Goal: Task Accomplishment & Management: Manage account settings

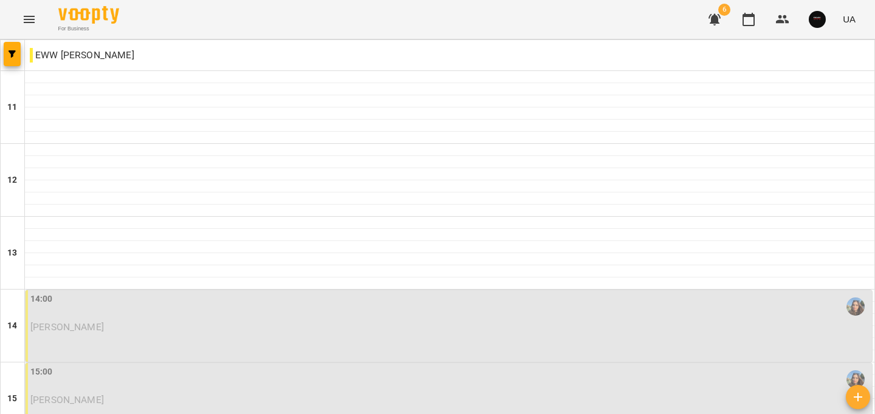
scroll to position [612, 0]
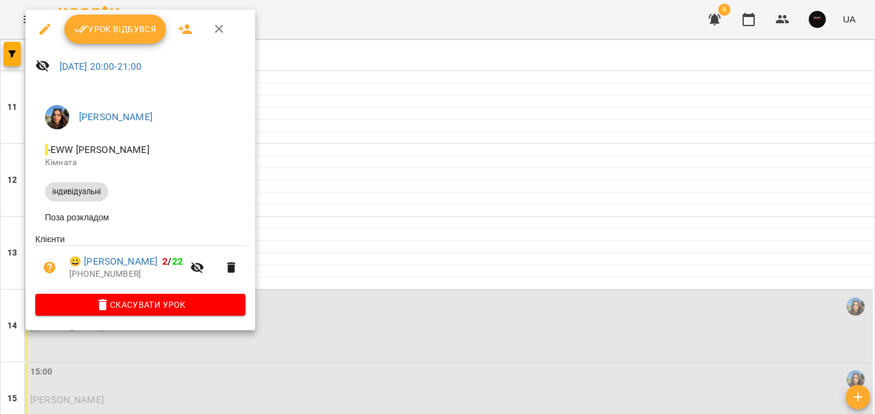
click at [92, 34] on span "Урок відбувся" at bounding box center [115, 29] width 83 height 15
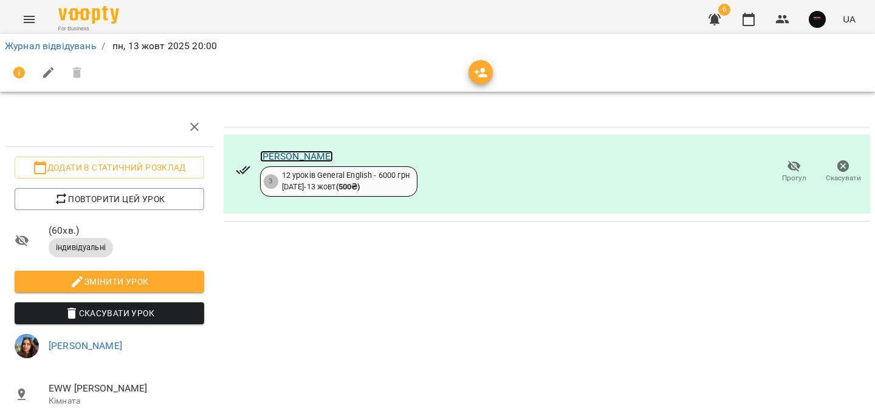
click at [288, 155] on link "Ігор Колодій" at bounding box center [297, 157] width 74 height 12
click at [93, 44] on link "Журнал відвідувань" at bounding box center [51, 46] width 92 height 12
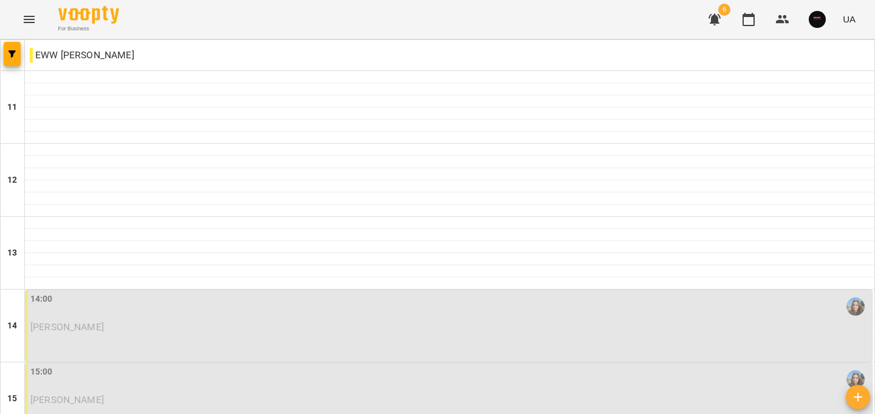
scroll to position [612, 0]
click at [37, 12] on button "Menu" at bounding box center [29, 19] width 29 height 29
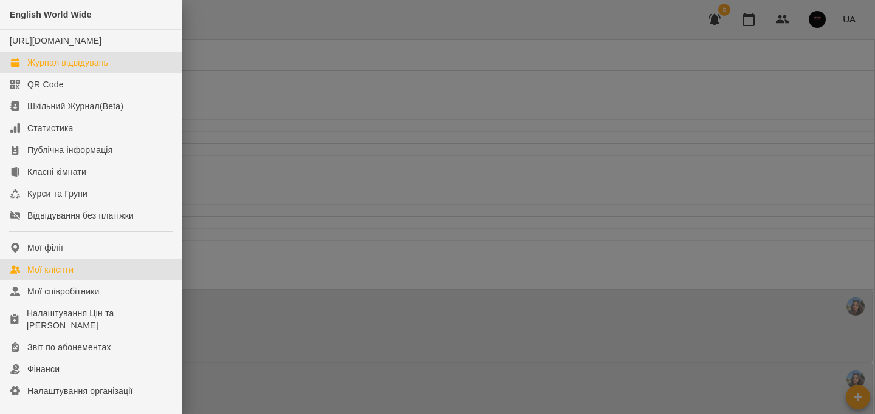
click at [99, 281] on link "Мої клієнти" at bounding box center [91, 270] width 182 height 22
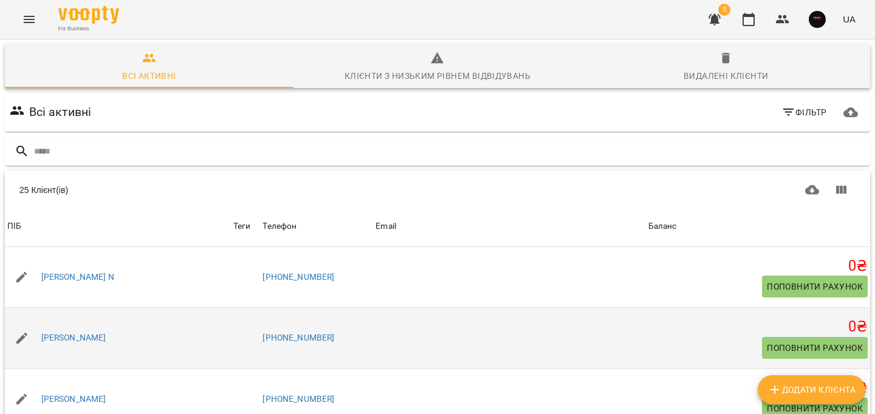
scroll to position [286, 0]
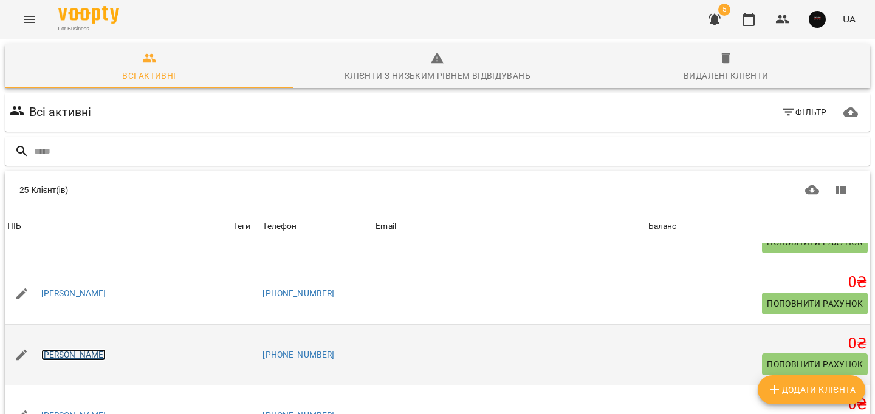
click at [96, 351] on link "Ігор Олександра" at bounding box center [73, 355] width 65 height 12
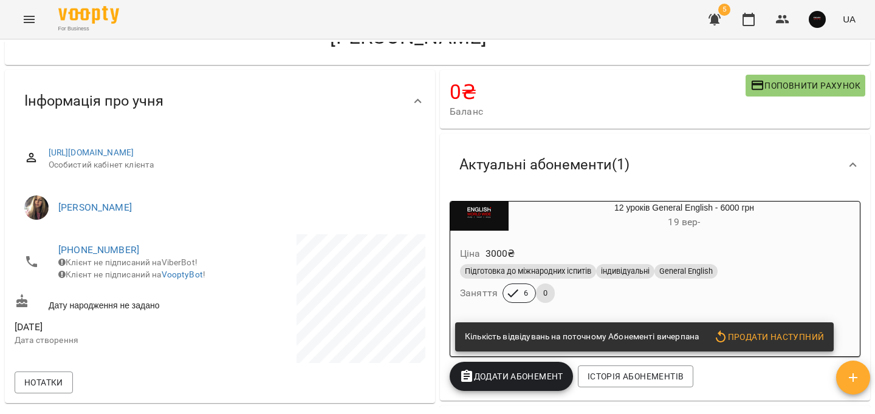
scroll to position [54, 0]
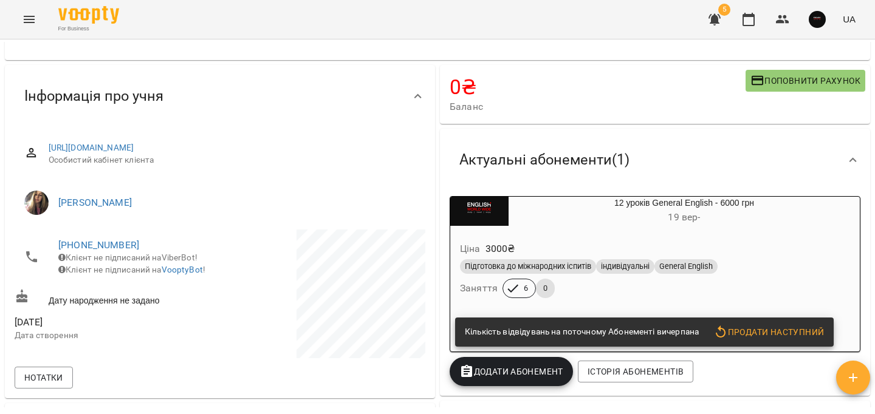
click at [770, 328] on span "Продати наступний" at bounding box center [768, 332] width 111 height 15
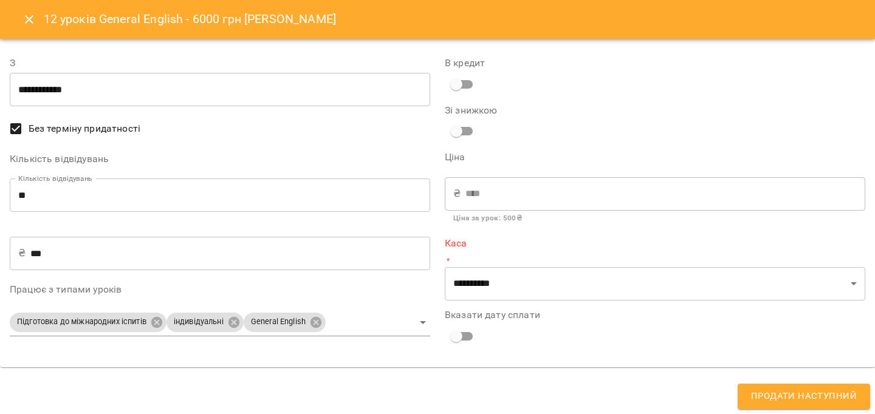
click at [64, 196] on input "**" at bounding box center [220, 196] width 420 height 34
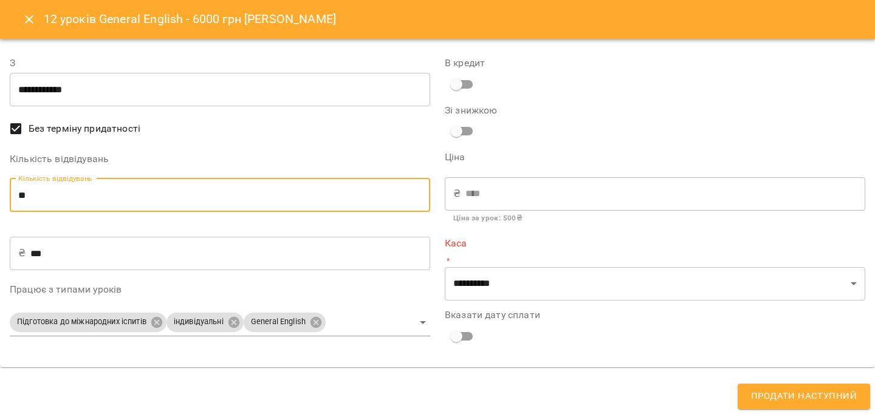
type input "*"
type input "***"
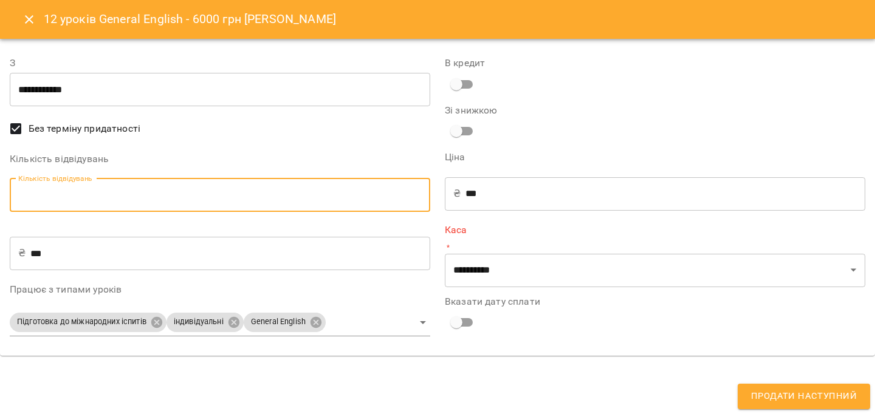
type input "*"
type input "****"
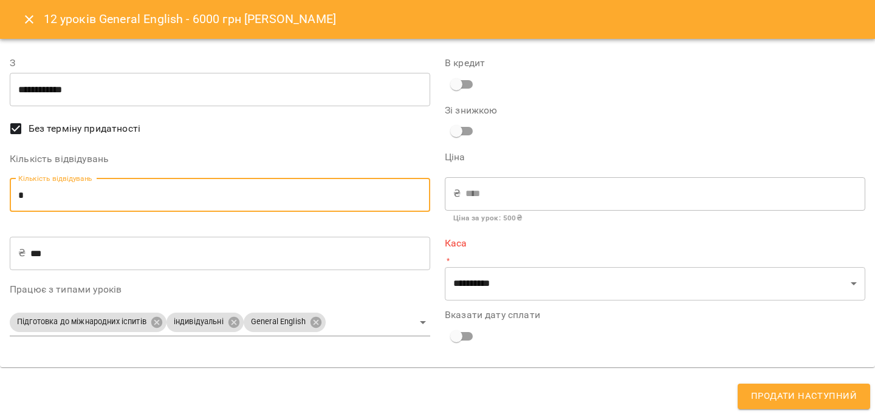
type input "*"
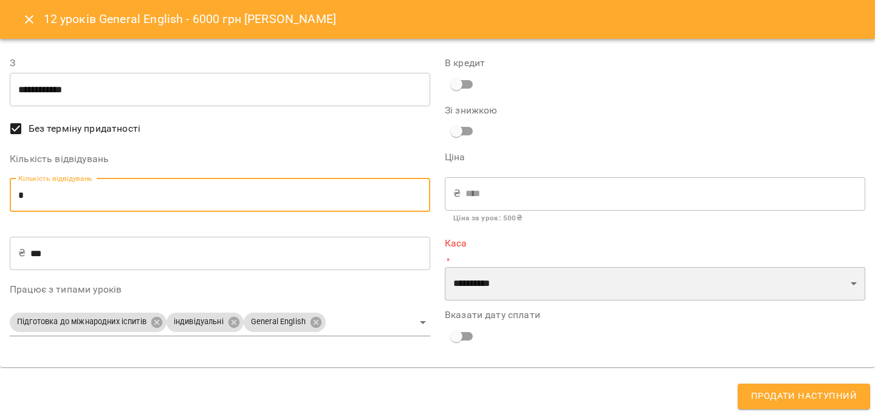
click at [552, 278] on select "**********" at bounding box center [655, 284] width 420 height 34
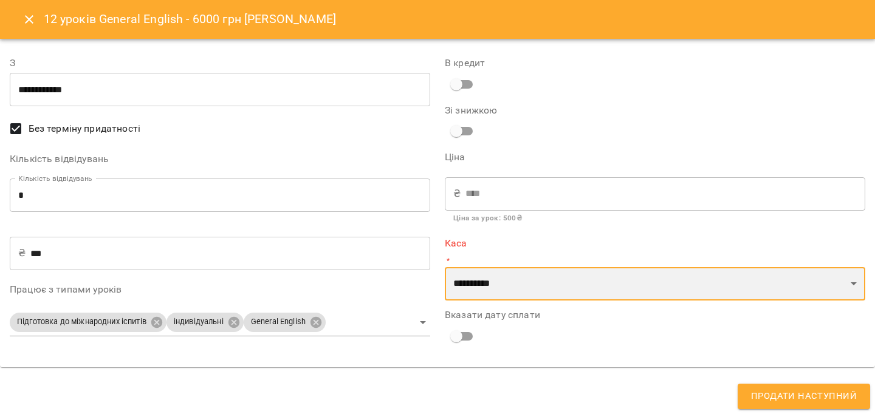
select select "****"
click at [445, 267] on select "**********" at bounding box center [655, 284] width 420 height 34
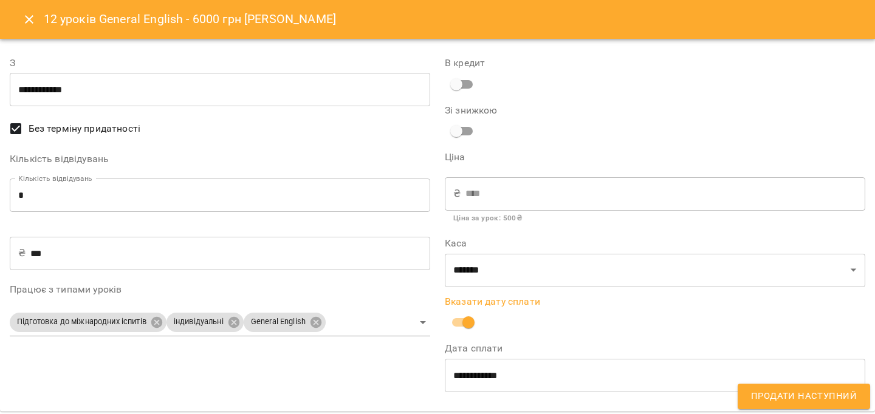
click at [808, 406] on button "Продати наступний" at bounding box center [804, 397] width 132 height 26
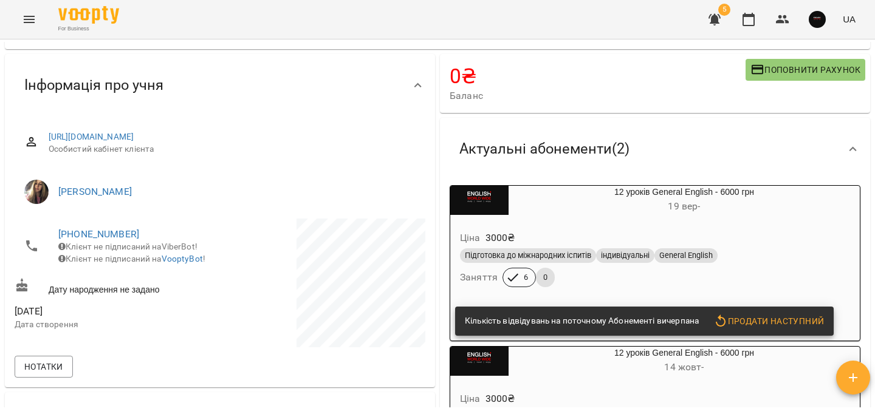
click at [697, 258] on span "General English" at bounding box center [685, 255] width 63 height 11
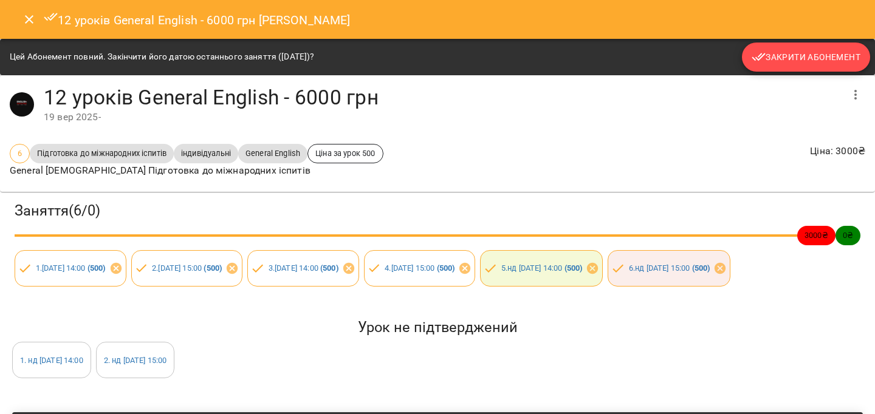
click at [768, 69] on button "Закрити Абонемент" at bounding box center [806, 57] width 128 height 29
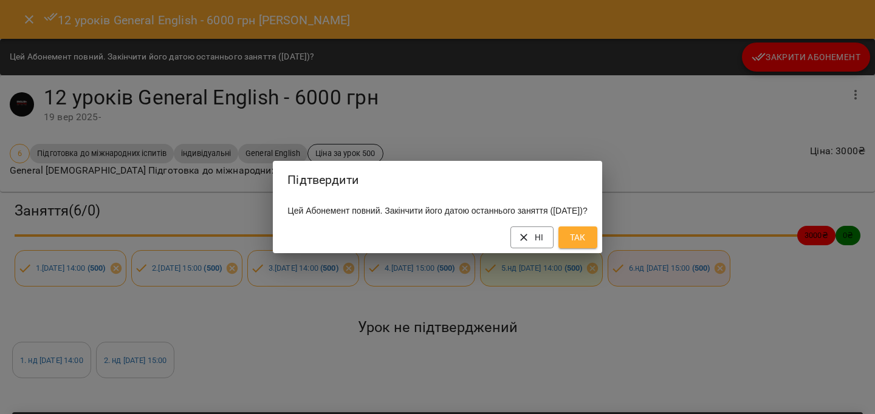
click at [588, 239] on span "Так" at bounding box center [577, 237] width 19 height 15
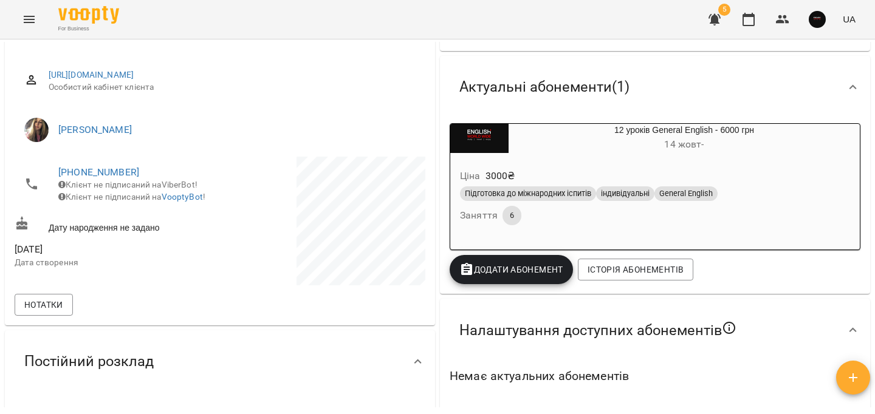
scroll to position [128, 0]
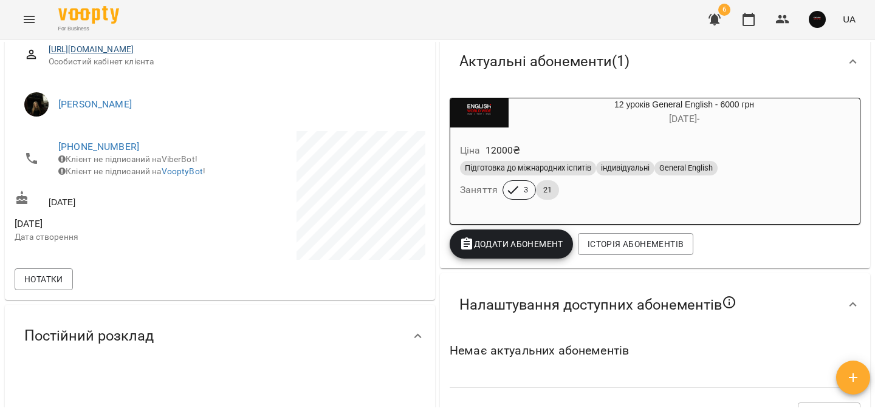
scroll to position [157, 0]
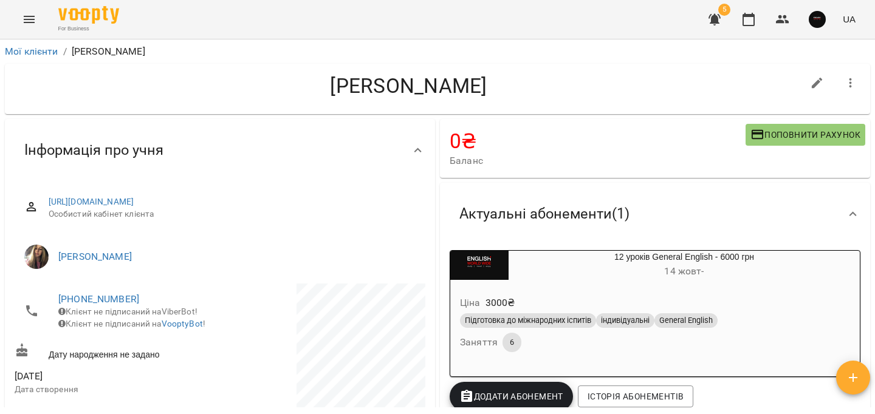
click at [20, 18] on button "Menu" at bounding box center [29, 19] width 29 height 29
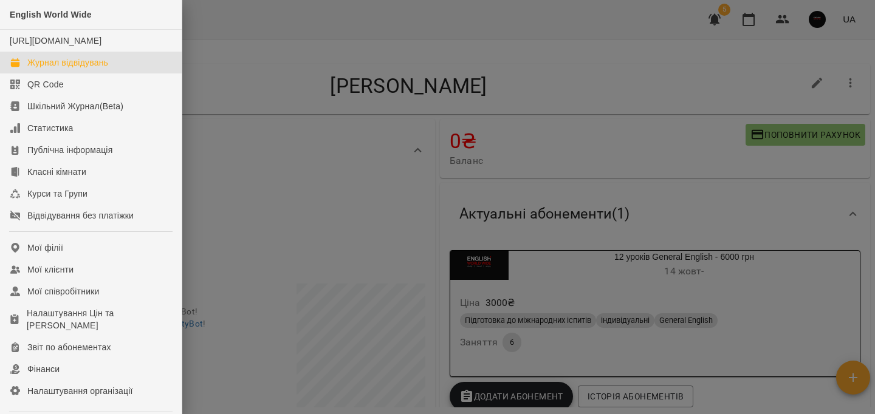
click at [59, 69] on div "Журнал відвідувань" at bounding box center [67, 63] width 81 height 12
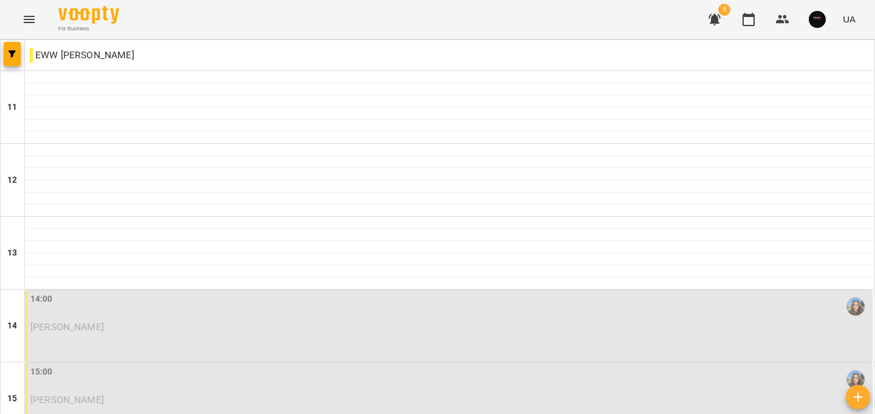
scroll to position [235, 0]
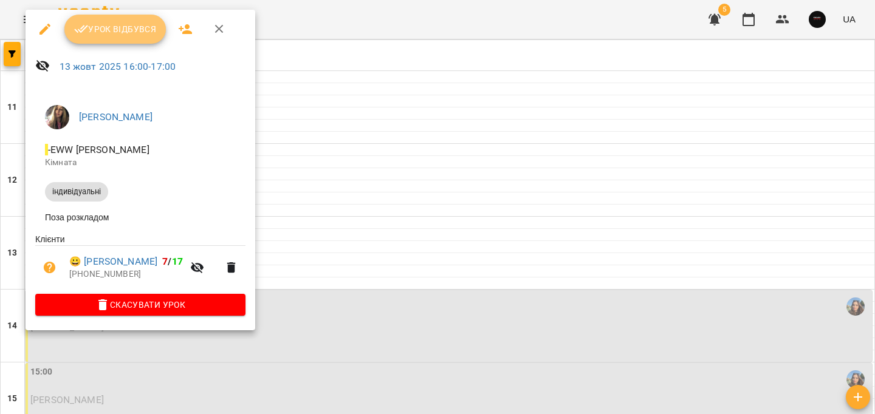
click at [147, 23] on span "Урок відбувся" at bounding box center [115, 29] width 83 height 15
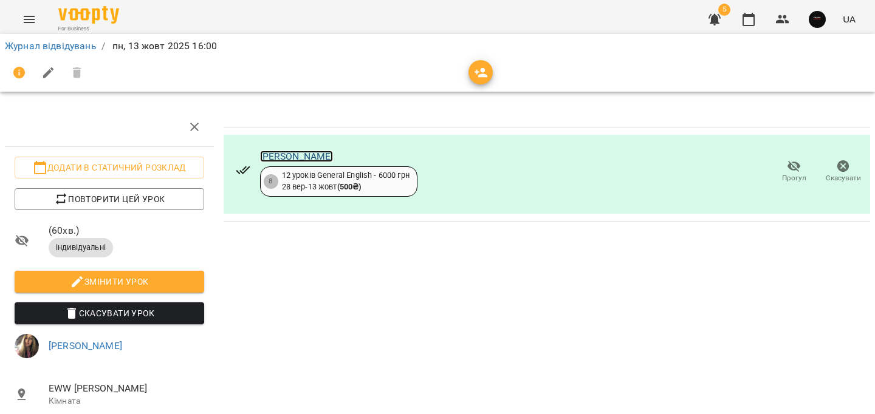
click at [330, 155] on link "[PERSON_NAME]" at bounding box center [297, 157] width 74 height 12
click at [79, 48] on link "Журнал відвідувань" at bounding box center [51, 46] width 92 height 12
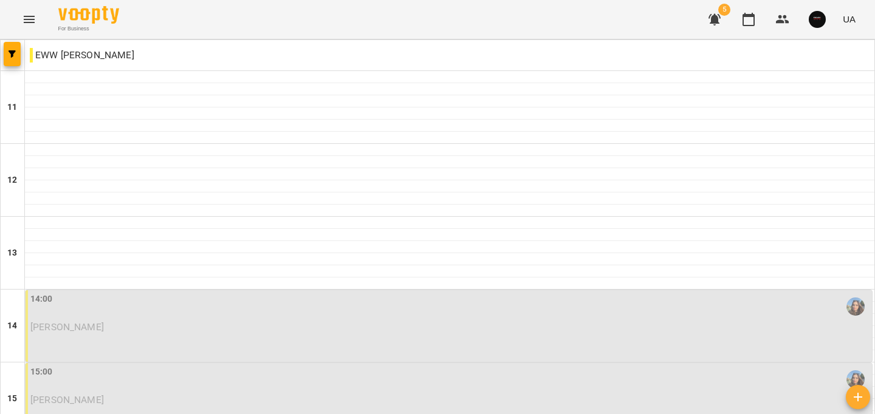
scroll to position [612, 0]
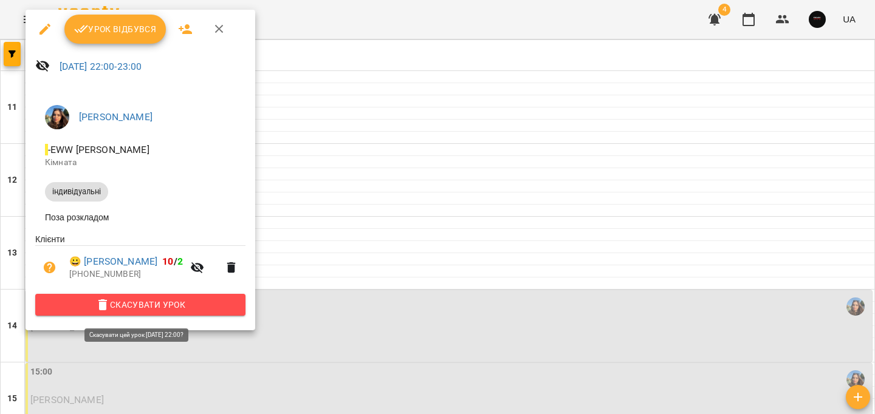
click at [193, 312] on span "Скасувати Урок" at bounding box center [140, 305] width 191 height 15
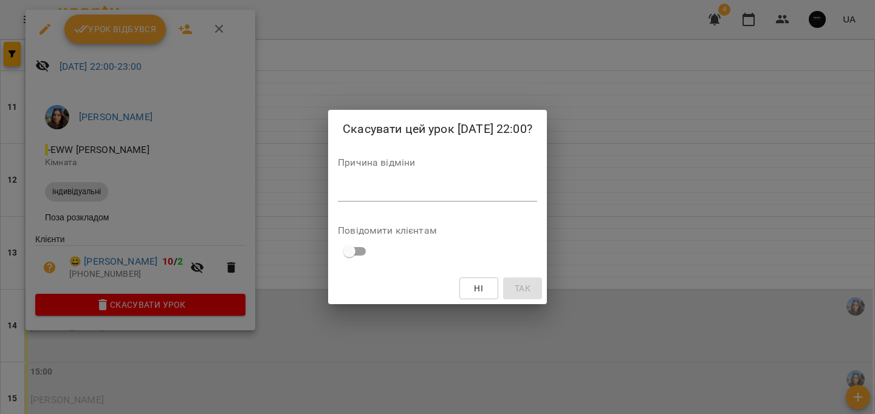
click at [399, 194] on textarea at bounding box center [437, 192] width 199 height 12
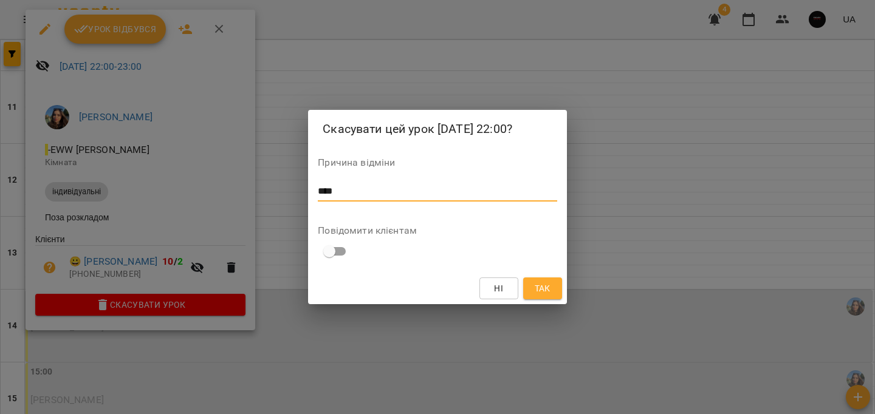
type textarea "****"
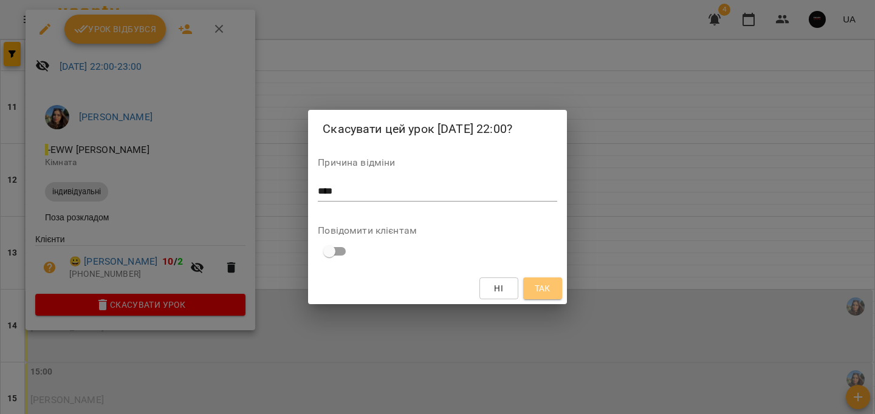
drag, startPoint x: 541, startPoint y: 281, endPoint x: 439, endPoint y: 256, distance: 105.7
click at [541, 281] on span "Так" at bounding box center [543, 288] width 16 height 15
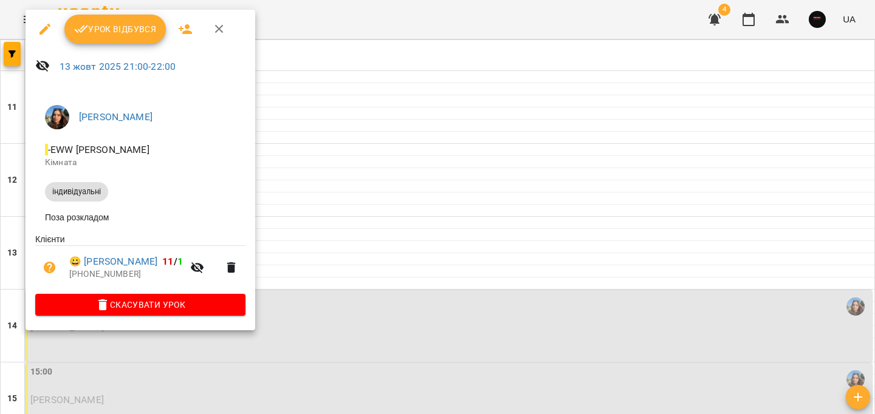
click at [200, 309] on span "Скасувати Урок" at bounding box center [140, 305] width 191 height 15
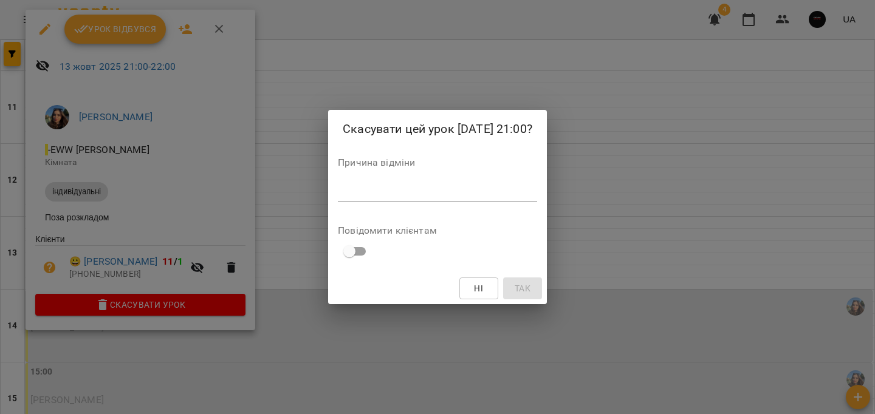
click at [372, 195] on textarea at bounding box center [437, 192] width 199 height 12
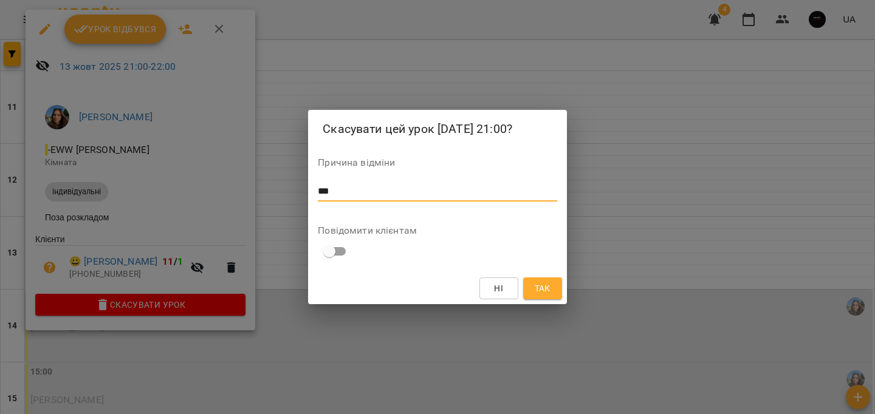
type textarea "***"
click at [541, 280] on button "Так" at bounding box center [542, 289] width 39 height 22
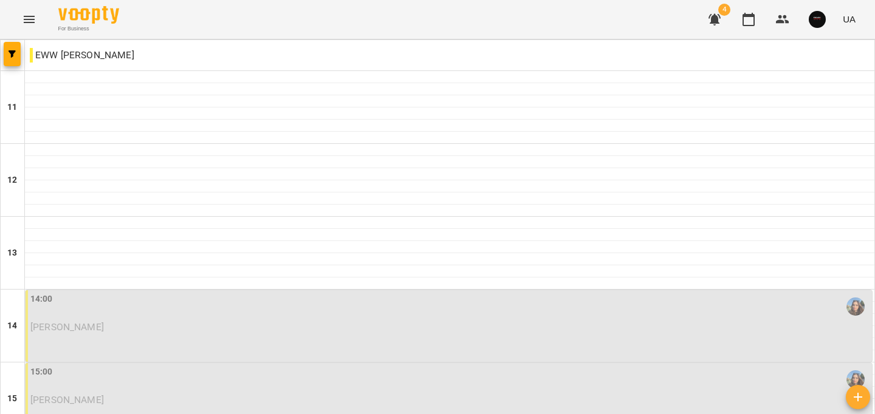
scroll to position [236, 0]
click at [219, 363] on div "15:00 Борзенко Катерина" at bounding box center [449, 399] width 846 height 72
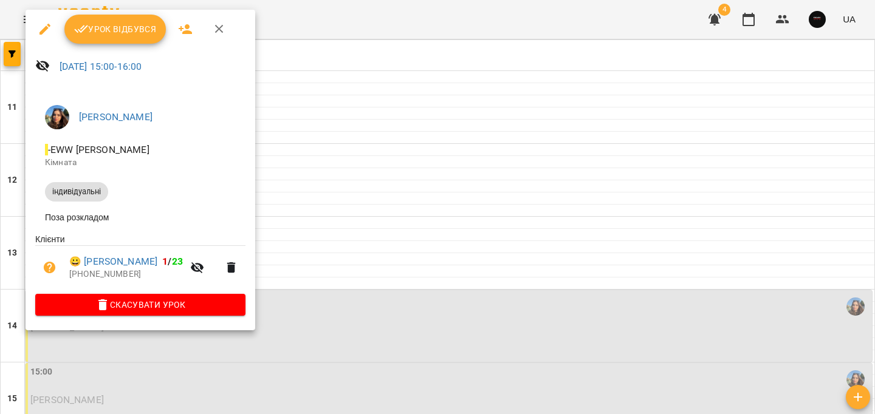
click at [221, 306] on span "Скасувати Урок" at bounding box center [140, 305] width 191 height 15
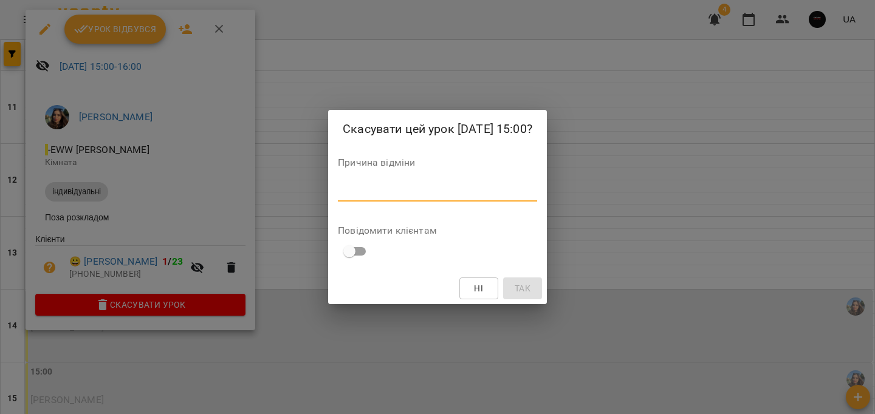
click at [403, 194] on textarea at bounding box center [437, 192] width 199 height 12
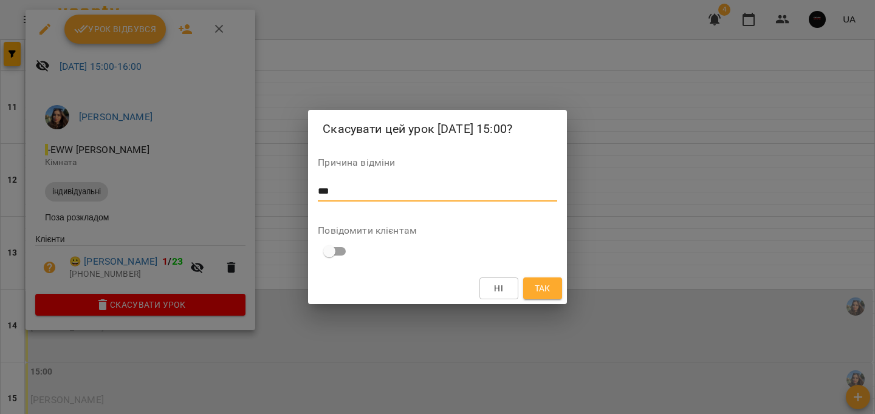
type textarea "***"
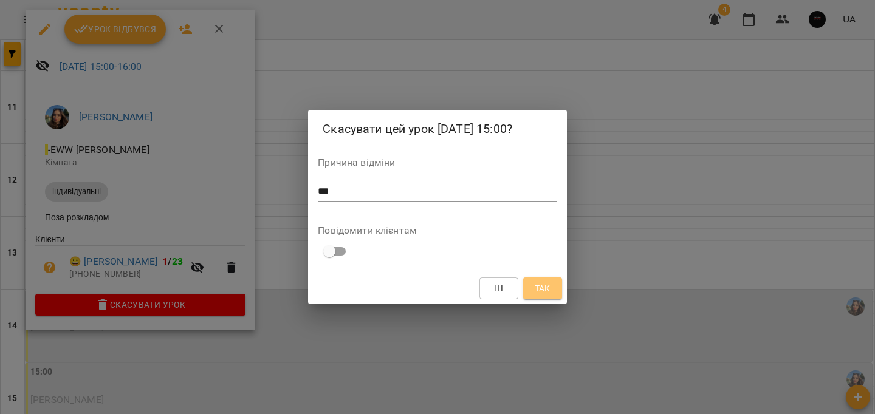
click at [544, 281] on button "Так" at bounding box center [542, 289] width 39 height 22
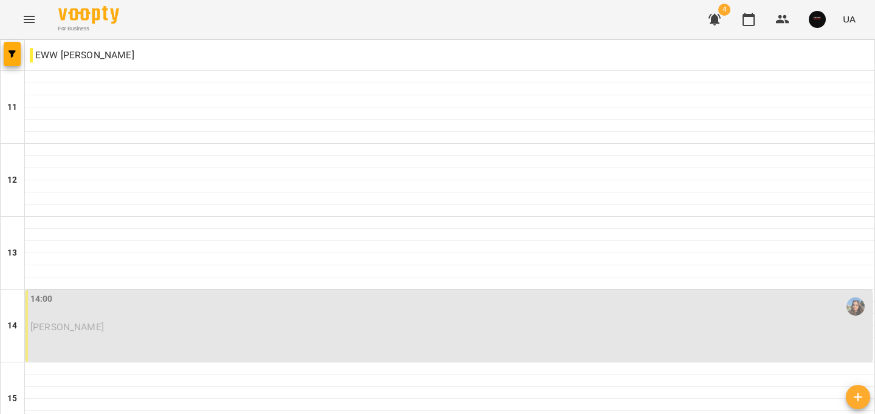
click at [218, 322] on p "Зайцева Тетяна" at bounding box center [449, 327] width 839 height 10
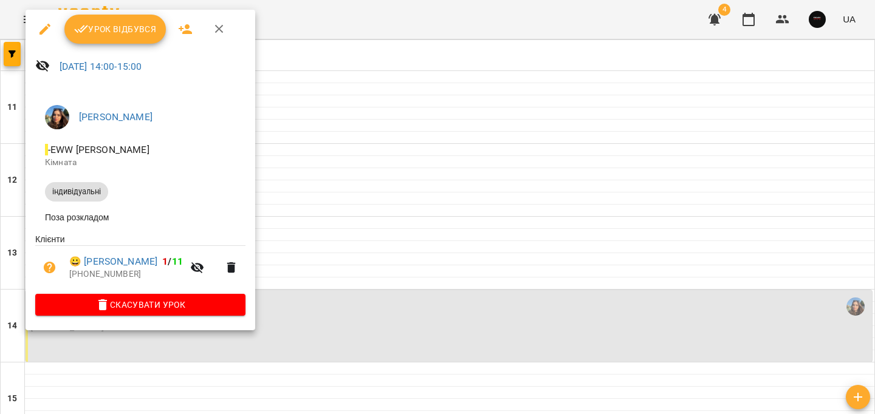
click at [207, 306] on span "Скасувати Урок" at bounding box center [140, 305] width 191 height 15
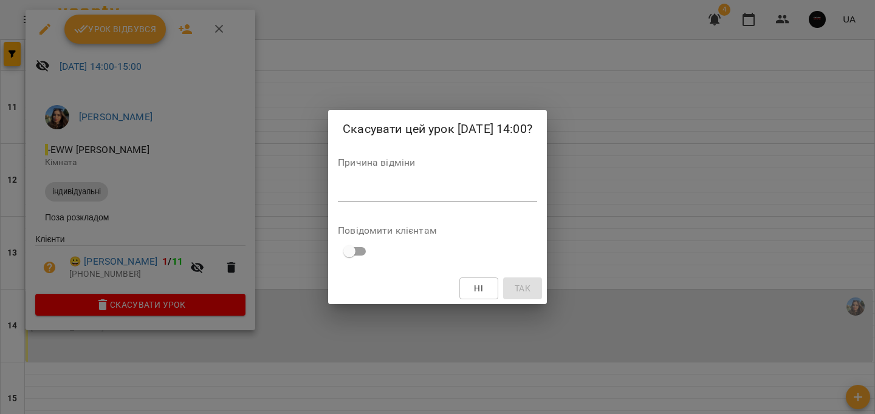
click at [380, 188] on textarea at bounding box center [437, 192] width 199 height 12
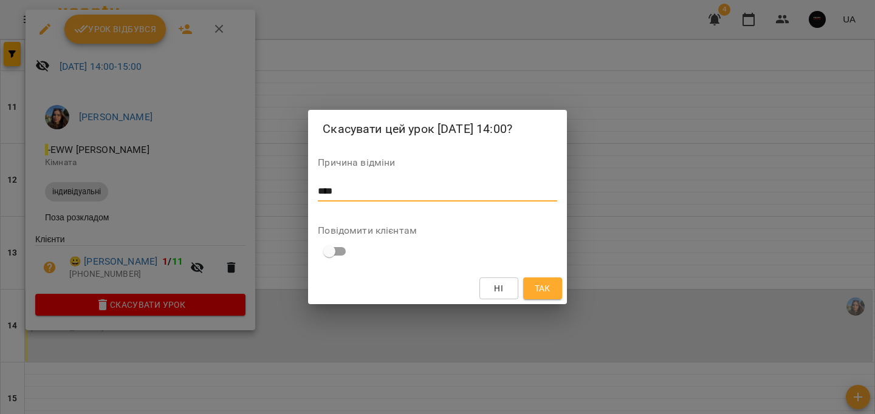
type textarea "****"
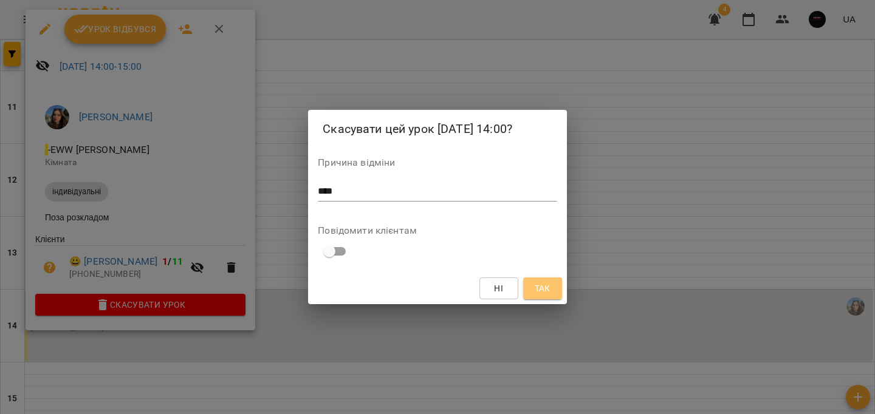
click at [545, 281] on span "Так" at bounding box center [543, 288] width 16 height 15
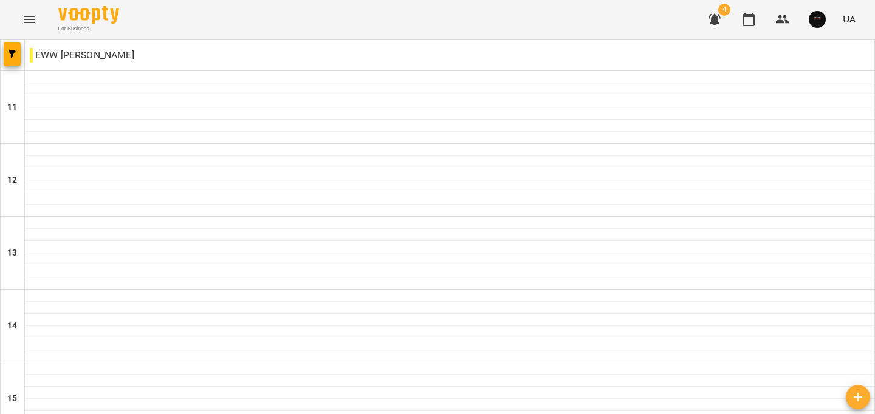
scroll to position [509, 0]
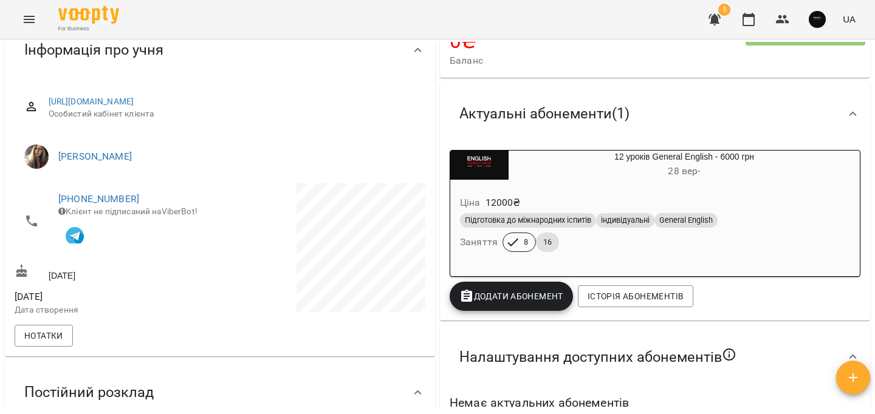
scroll to position [100, 0]
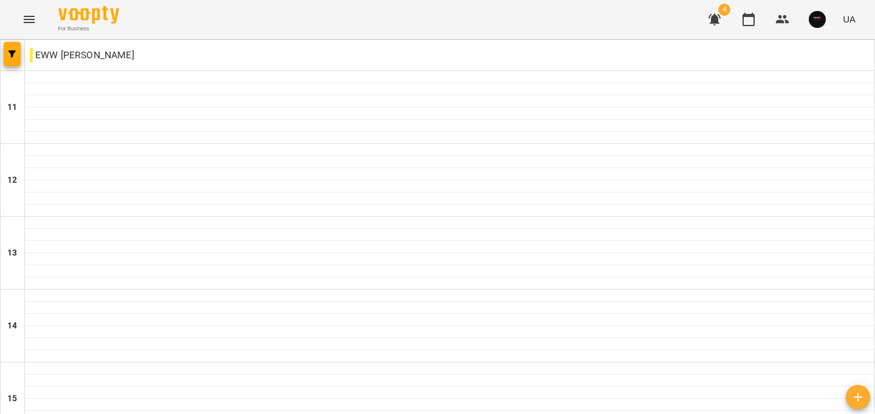
scroll to position [612, 0]
